Goal: Task Accomplishment & Management: Use online tool/utility

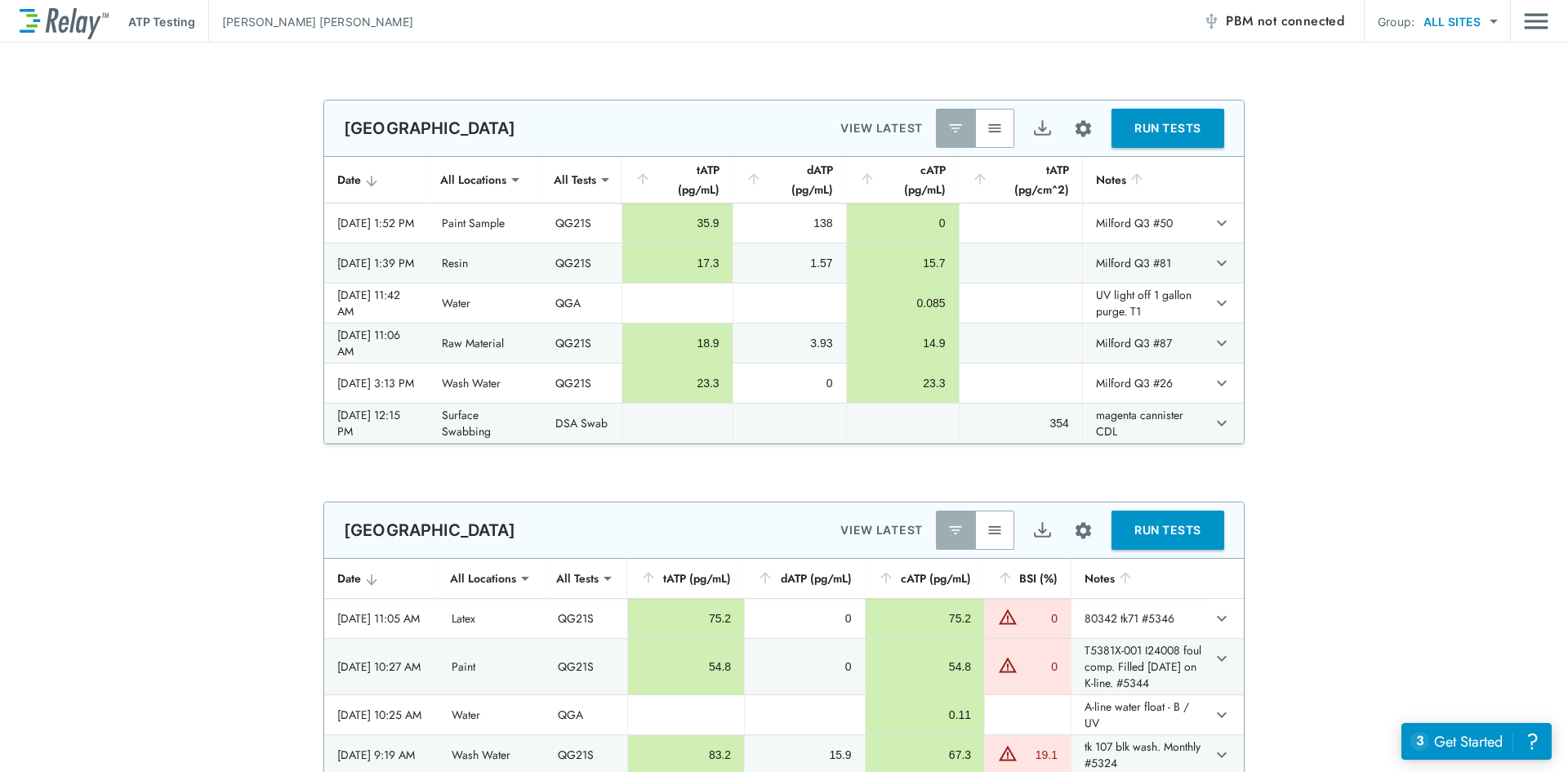
click at [992, 136] on button "button" at bounding box center [995, 128] width 39 height 39
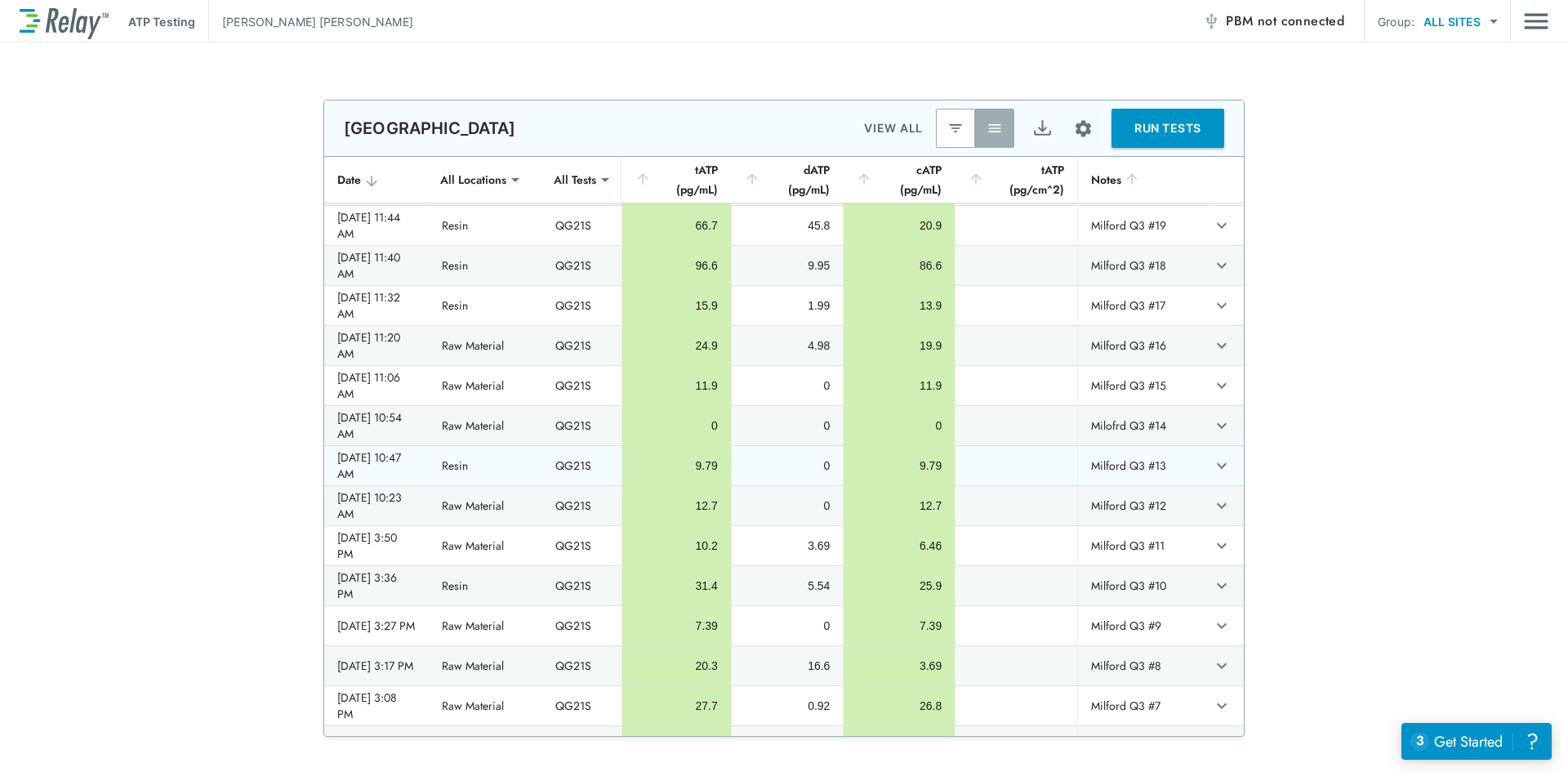
scroll to position [1225, 0]
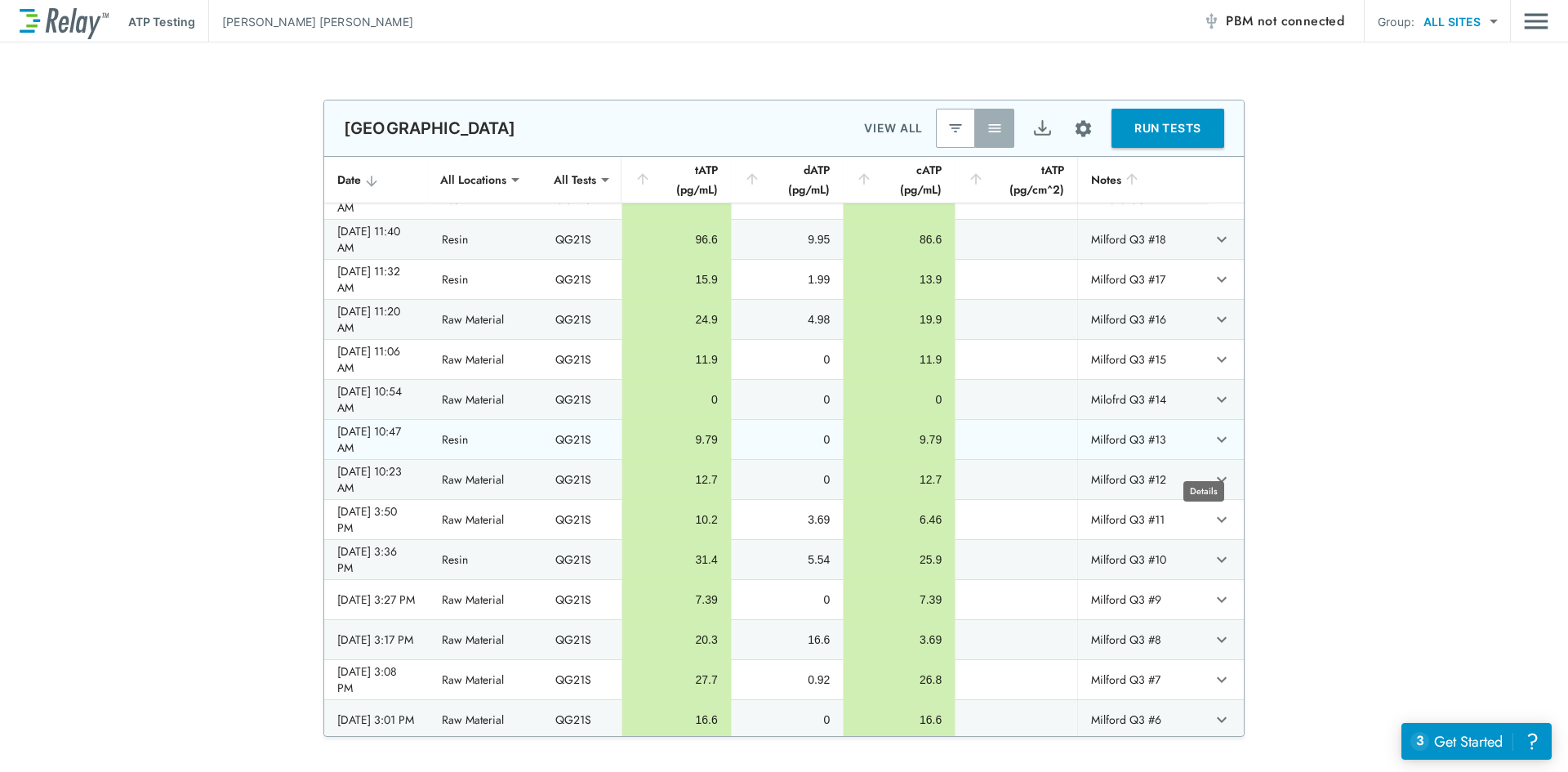
click at [1212, 449] on icon "expand row" at bounding box center [1222, 439] width 19 height 19
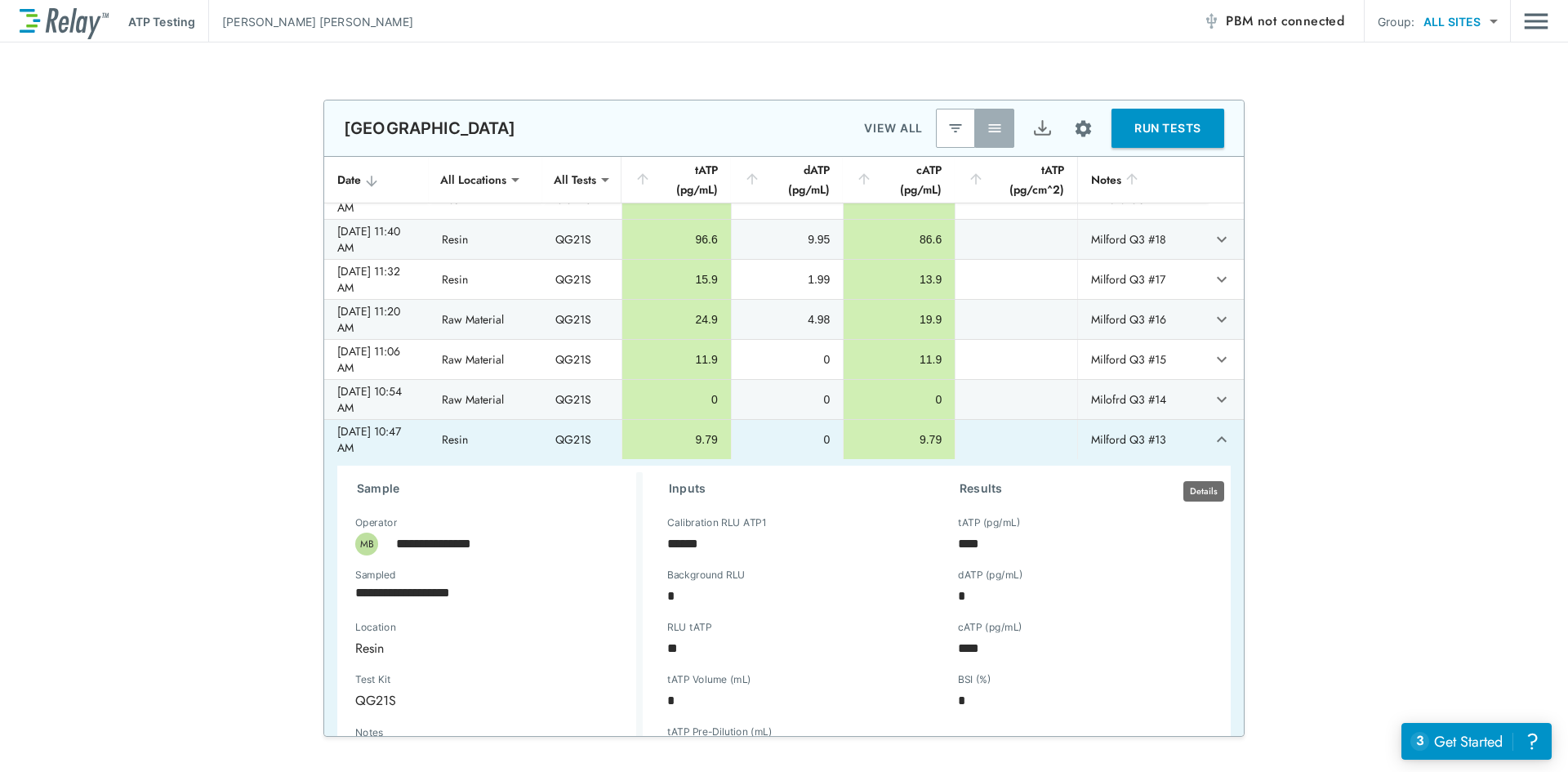
type textarea "*"
click at [1217, 442] on icon "expand row" at bounding box center [1222, 439] width 10 height 6
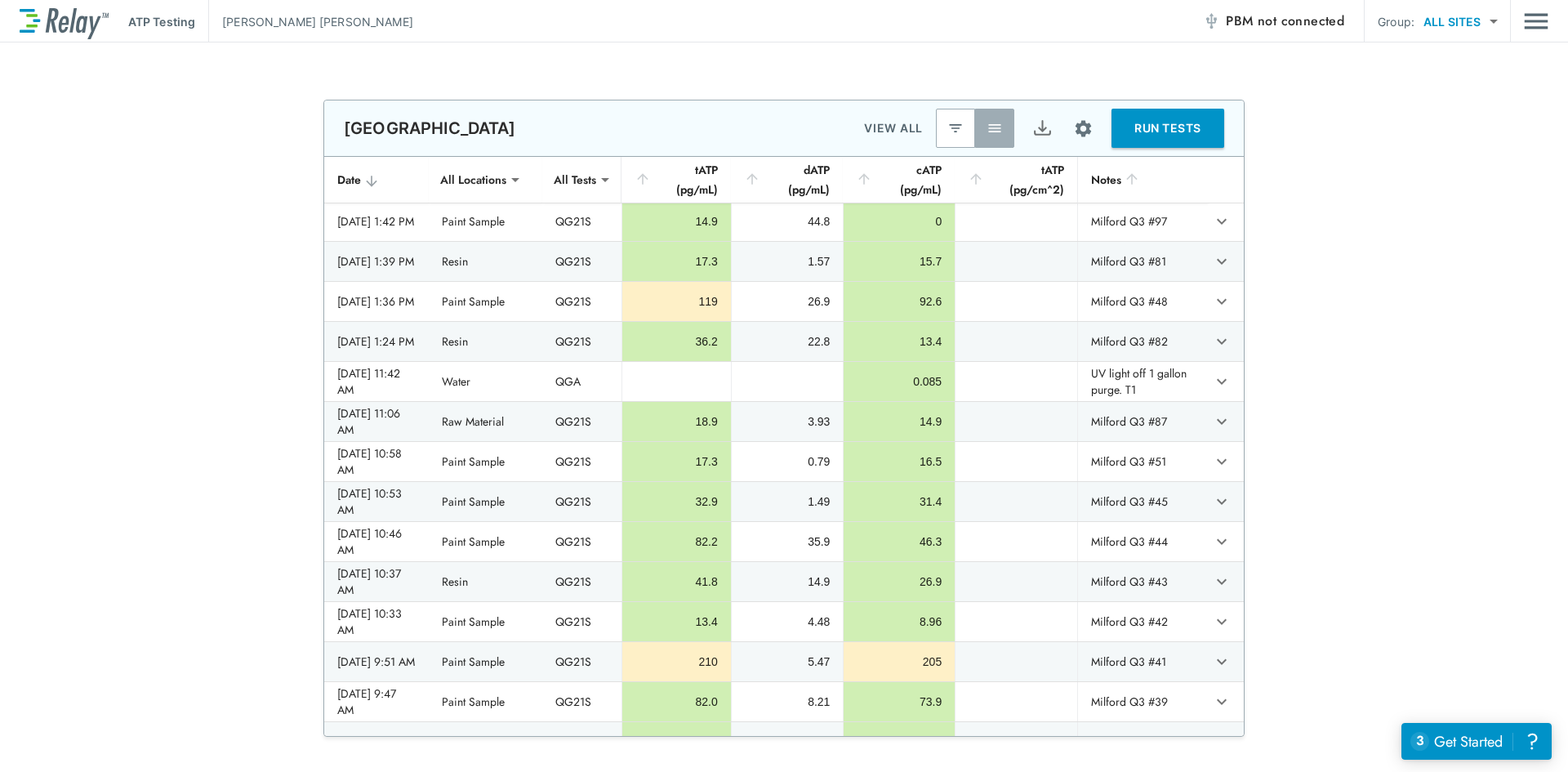
scroll to position [0, 0]
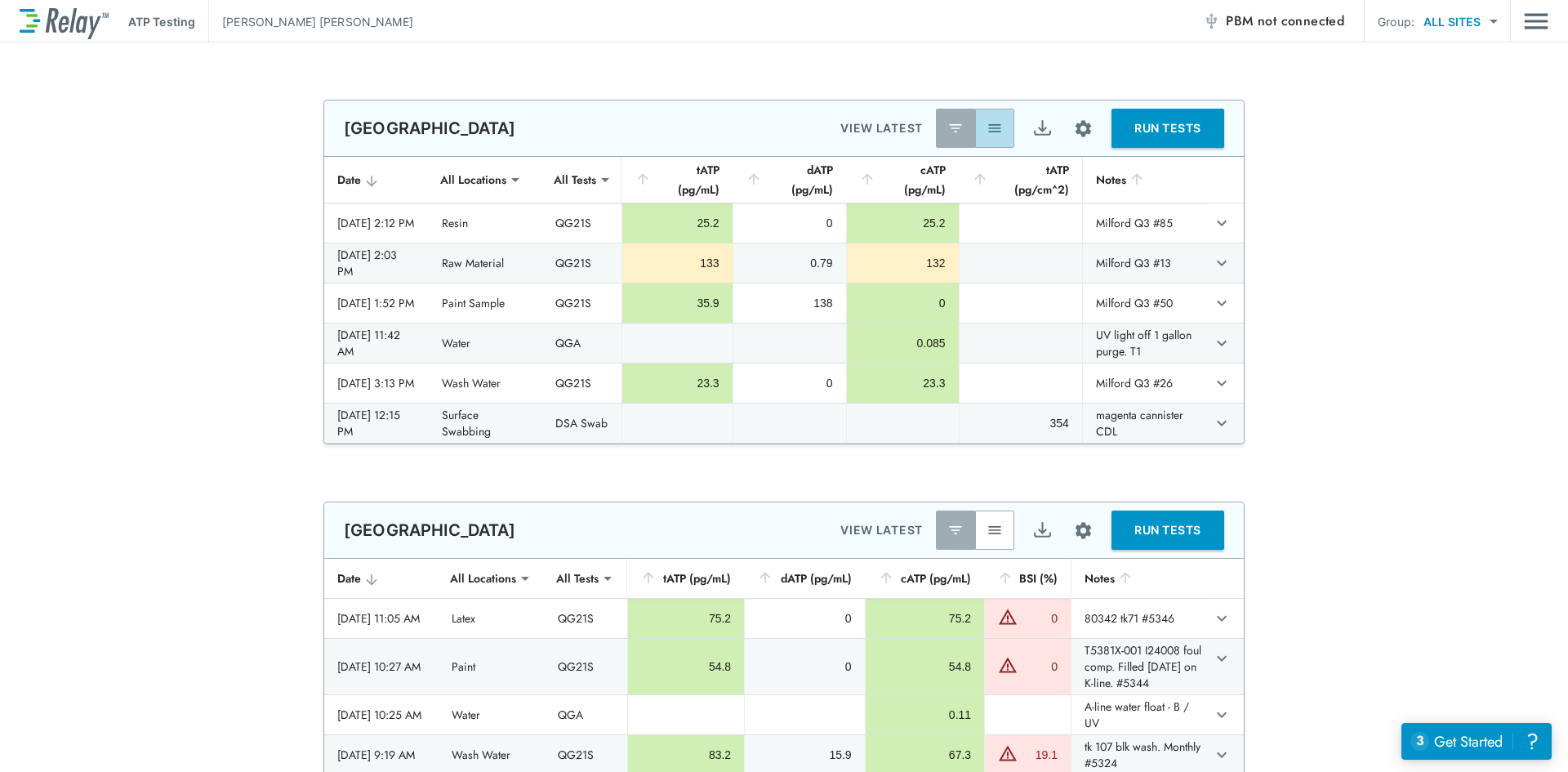
click at [995, 128] on img "button" at bounding box center [995, 128] width 16 height 16
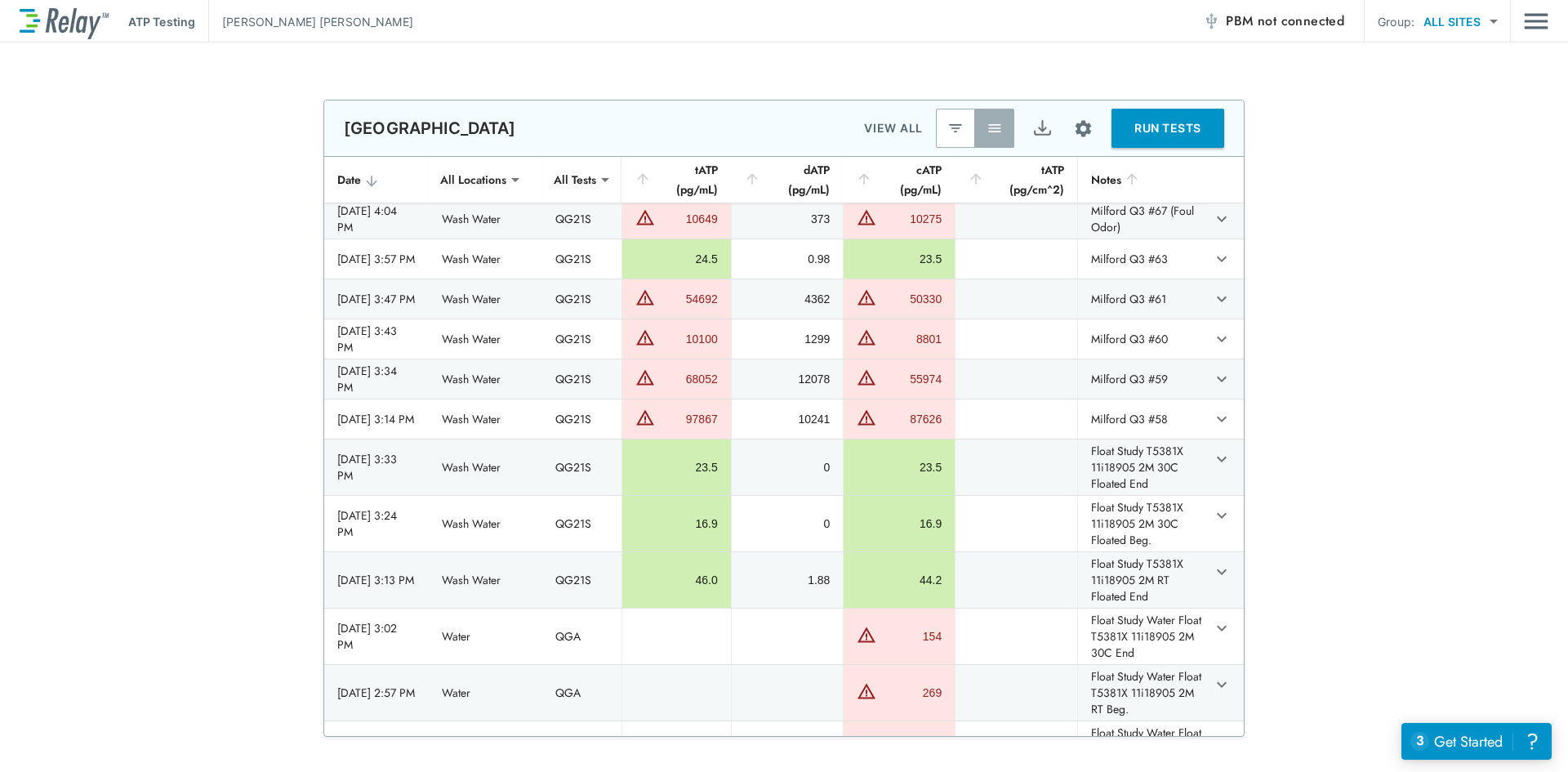
scroll to position [2042, 0]
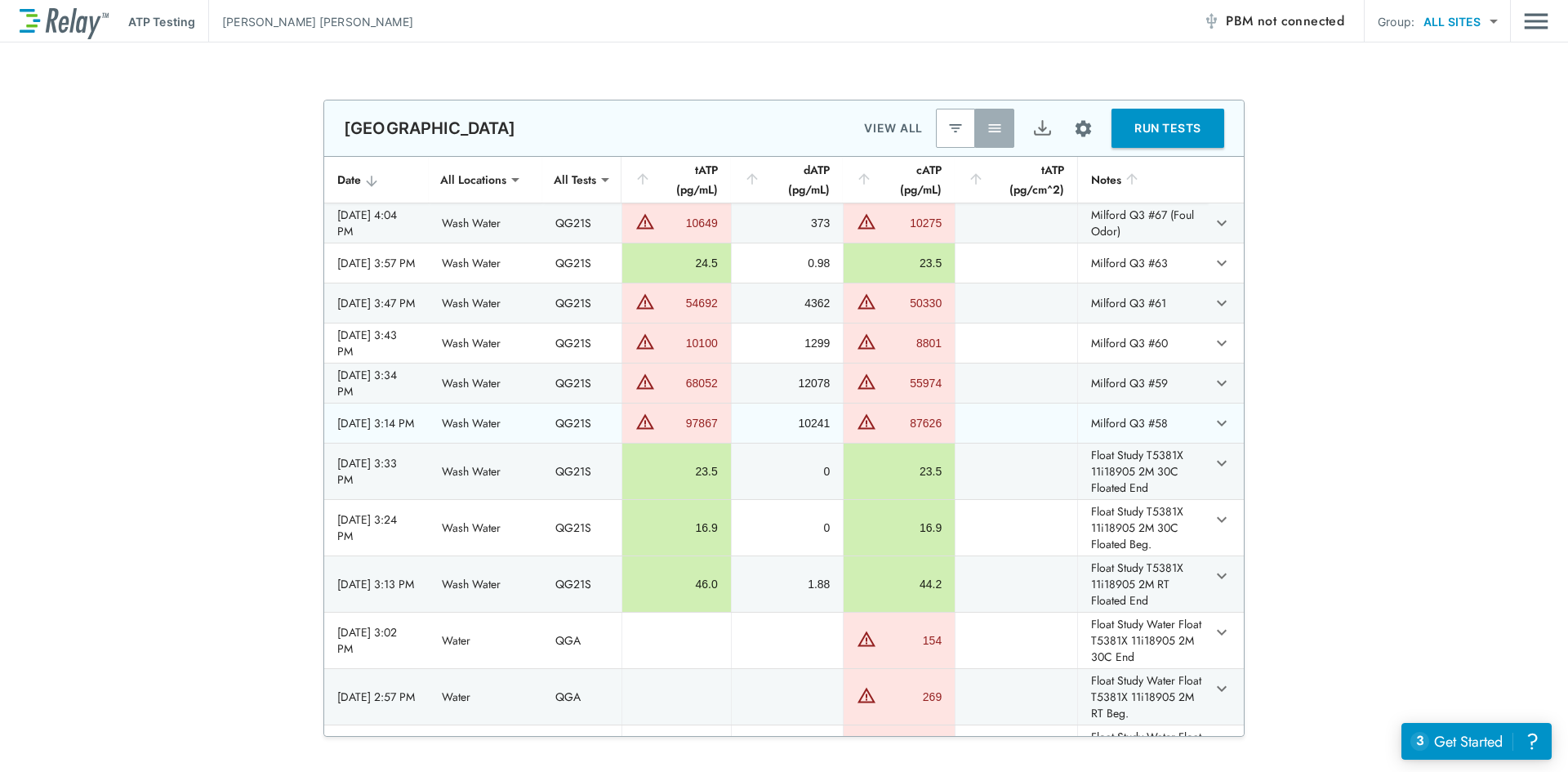
click at [1129, 440] on td "Milford Q3 #58" at bounding box center [1142, 423] width 130 height 39
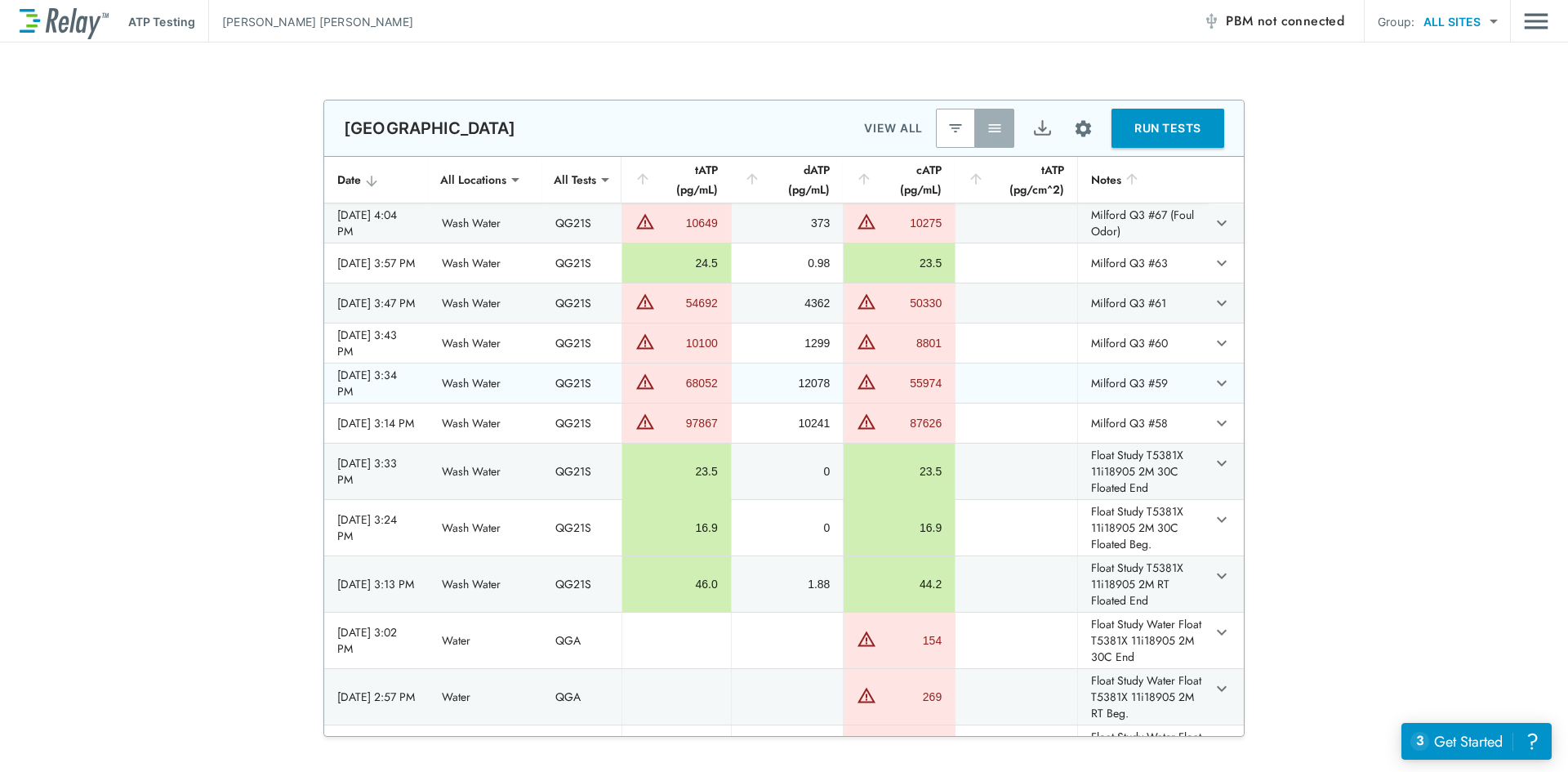
click at [1155, 403] on td "Milford Q3 #59" at bounding box center [1142, 383] width 130 height 39
click at [1155, 363] on td "Milford Q3 #60" at bounding box center [1142, 342] width 130 height 39
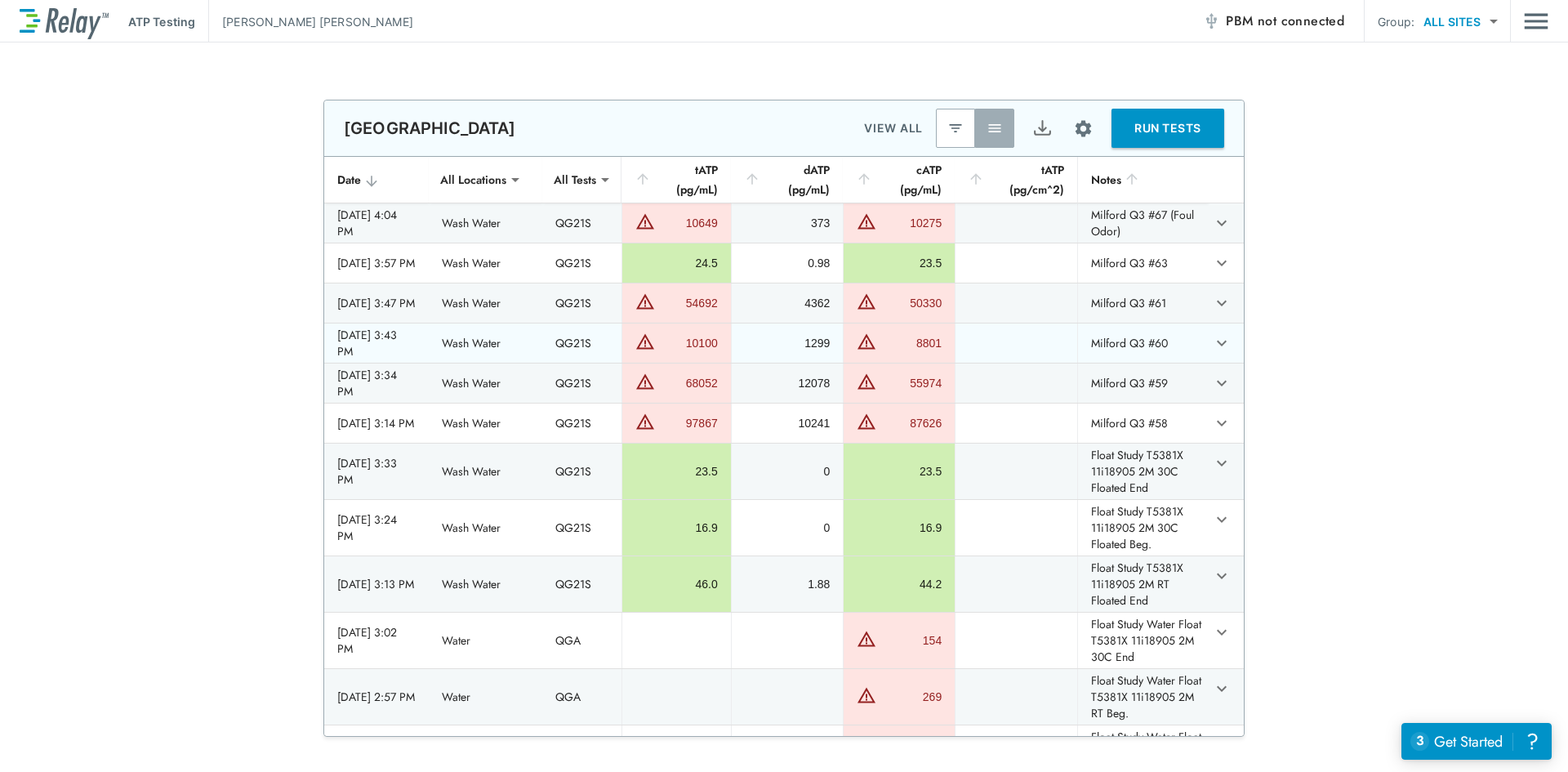
click at [1164, 311] on td "Milford Q3 #61" at bounding box center [1142, 302] width 130 height 39
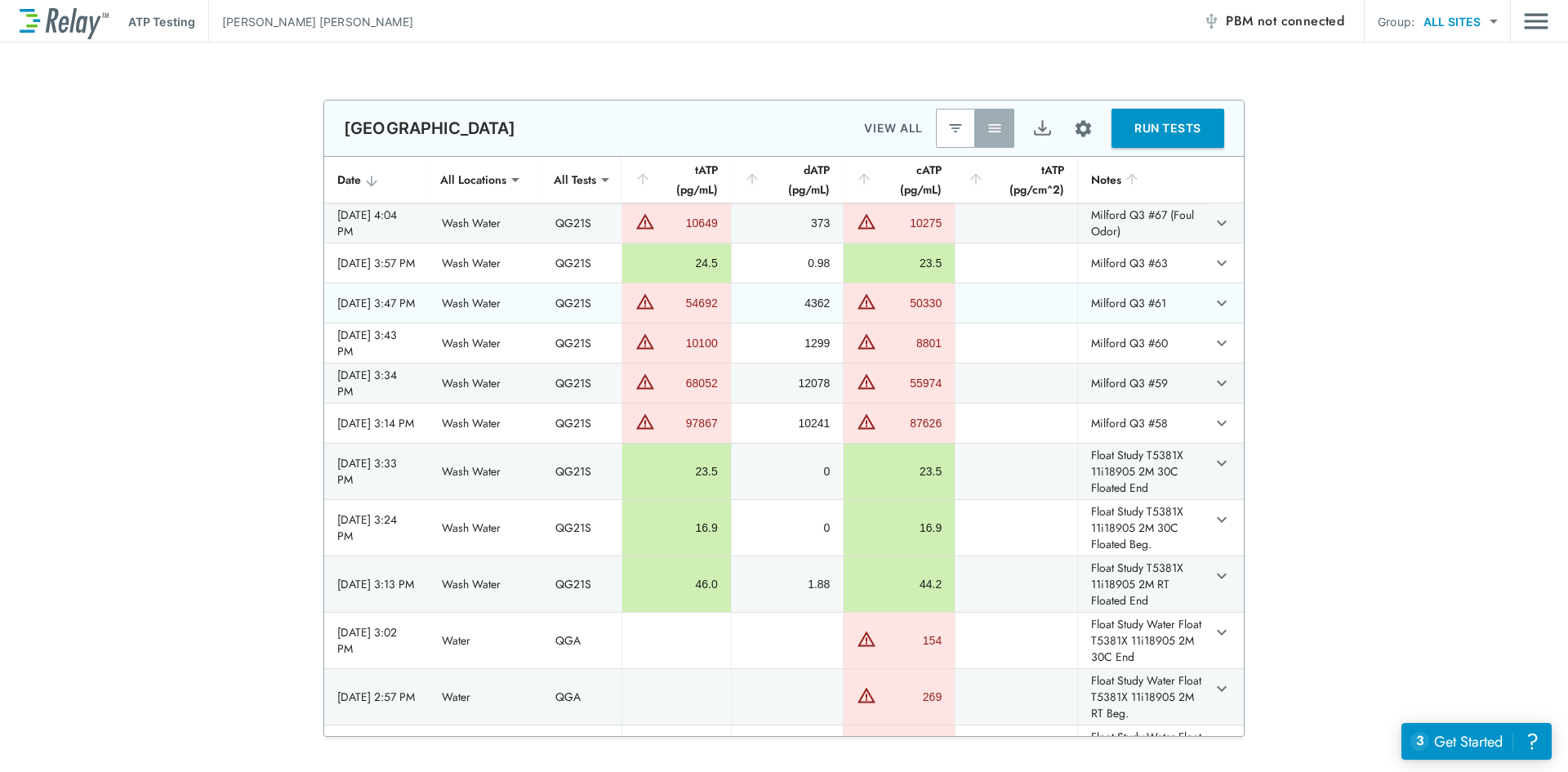
click at [1165, 278] on td "Milford Q3 #63" at bounding box center [1142, 263] width 130 height 39
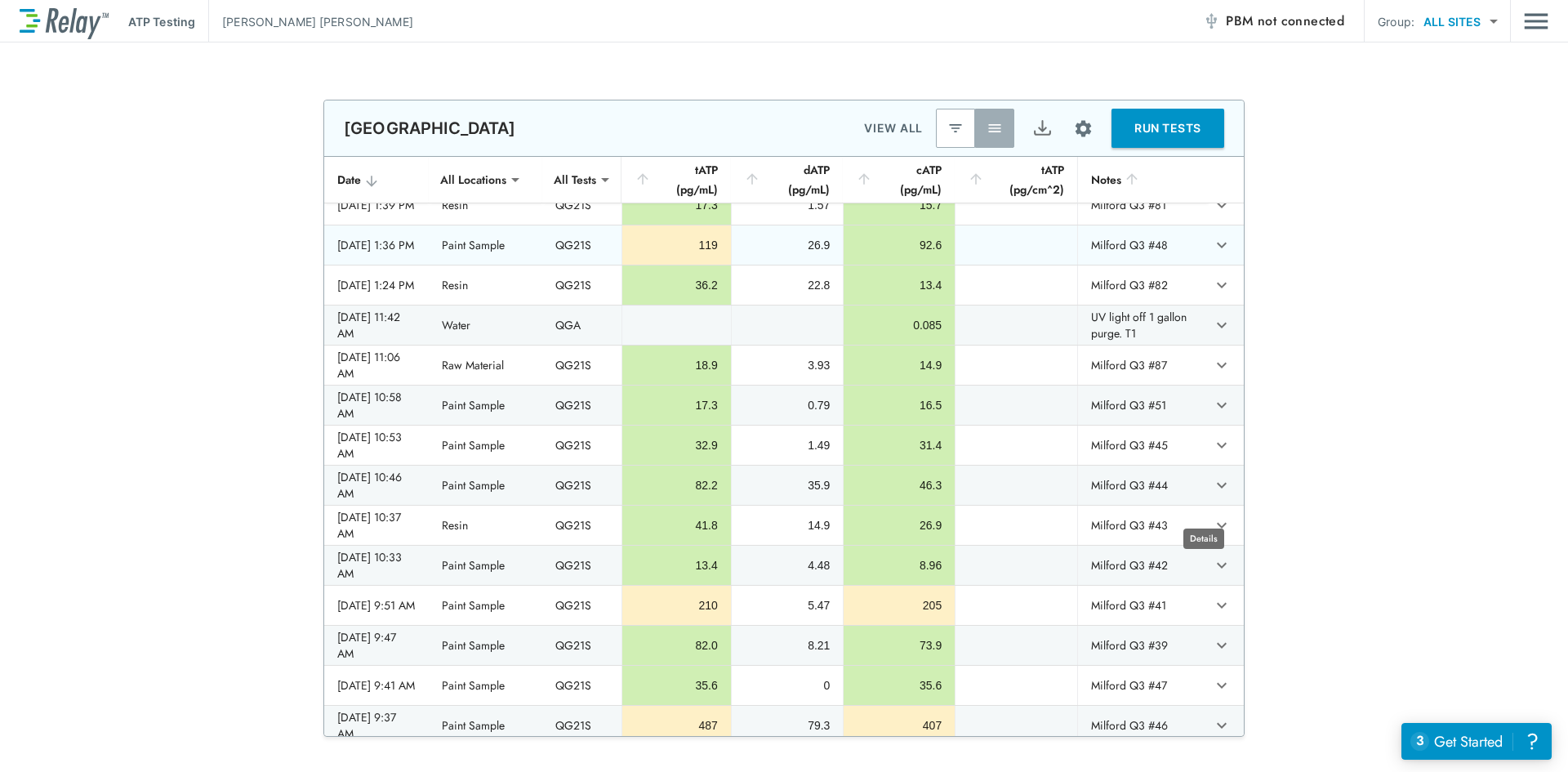
scroll to position [0, 0]
